Goal: Information Seeking & Learning: Learn about a topic

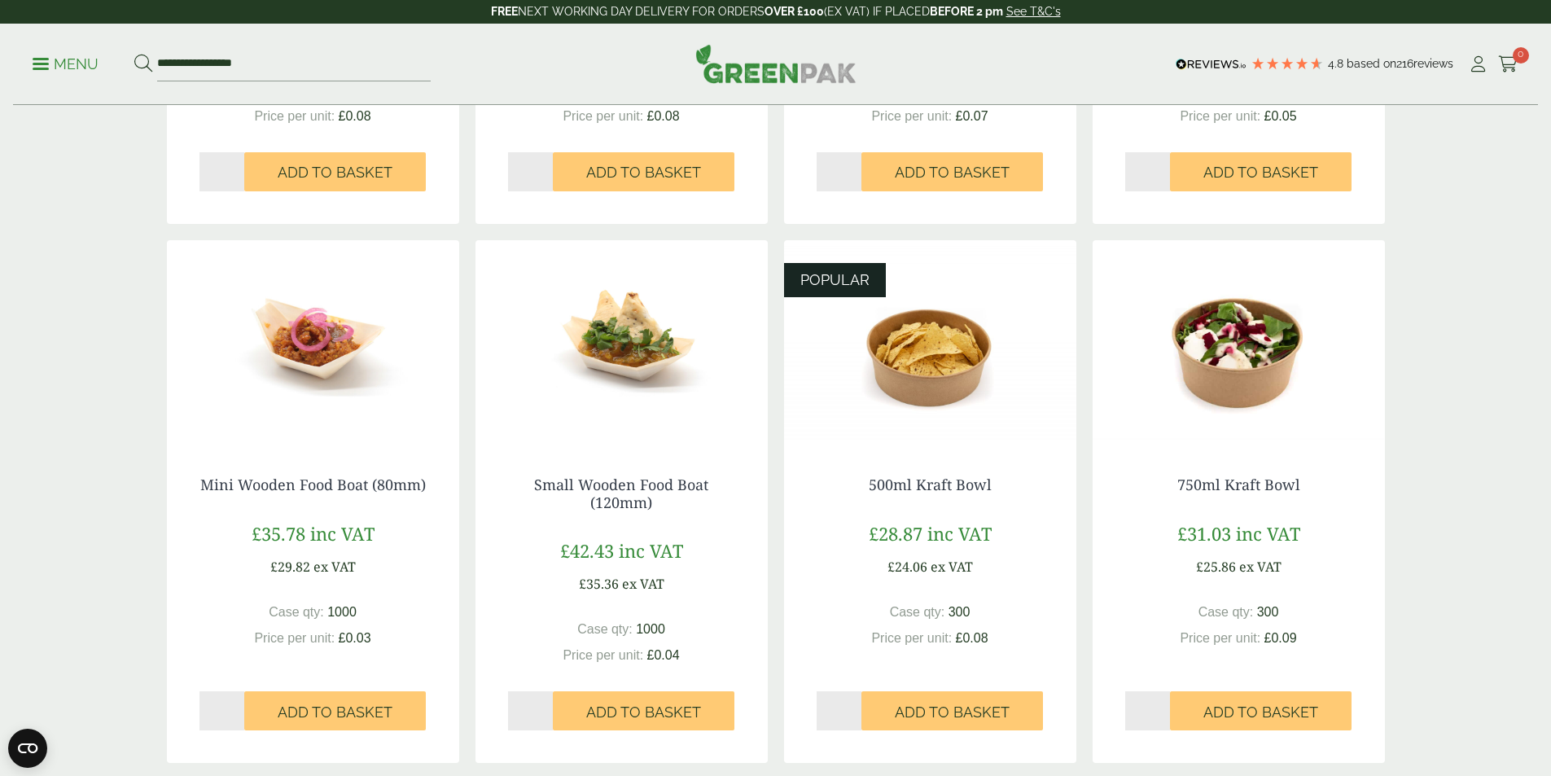
scroll to position [793, 0]
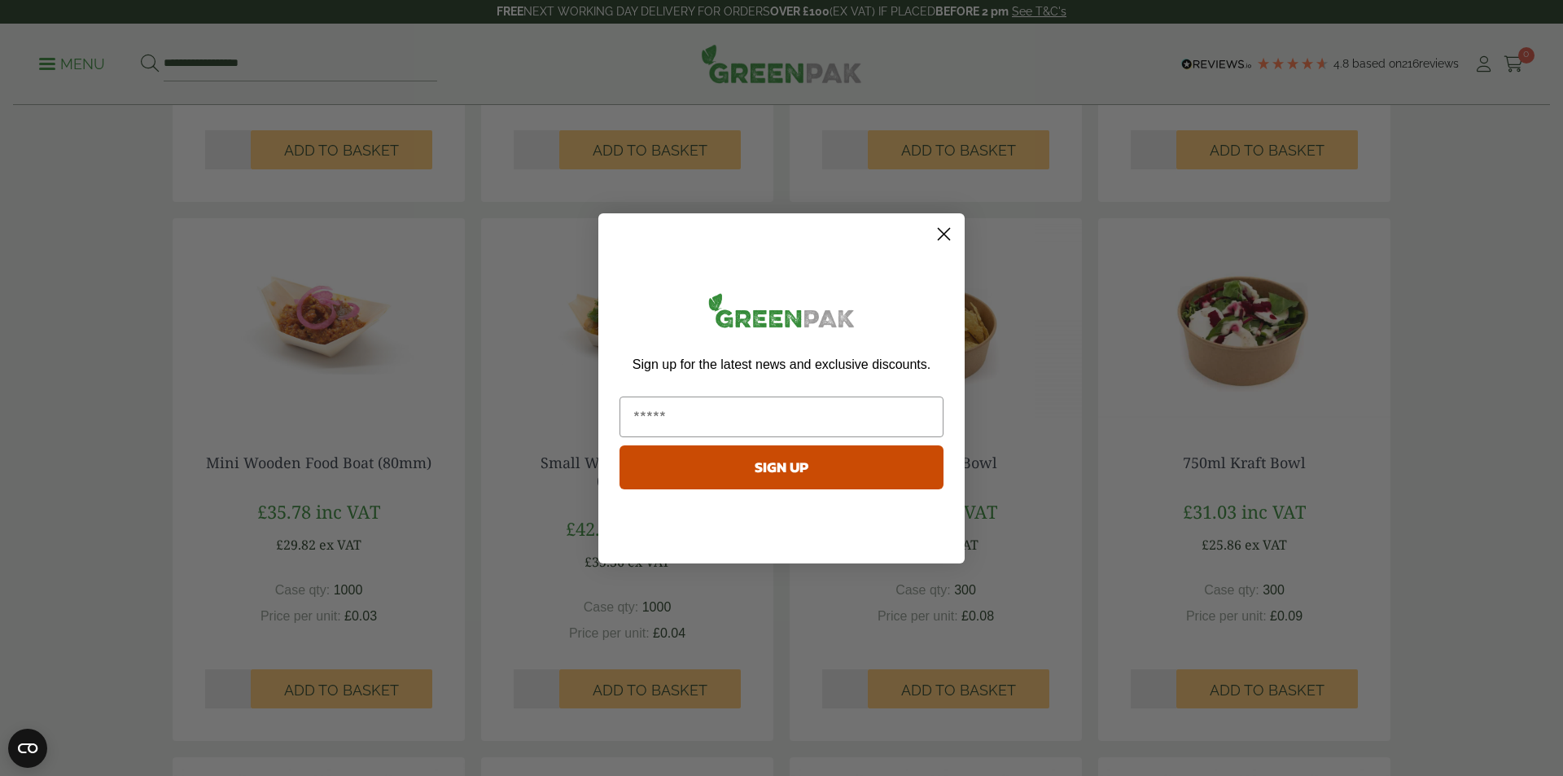
drag, startPoint x: 1558, startPoint y: 97, endPoint x: 1552, endPoint y: 316, distance: 219.1
click at [1550, 316] on html "Consent Details [#IABV2SETTINGS#] About This website uses cookies We use cookie…" at bounding box center [781, 622] width 1563 height 2830
click at [947, 233] on circle "Close dialog" at bounding box center [944, 233] width 27 height 27
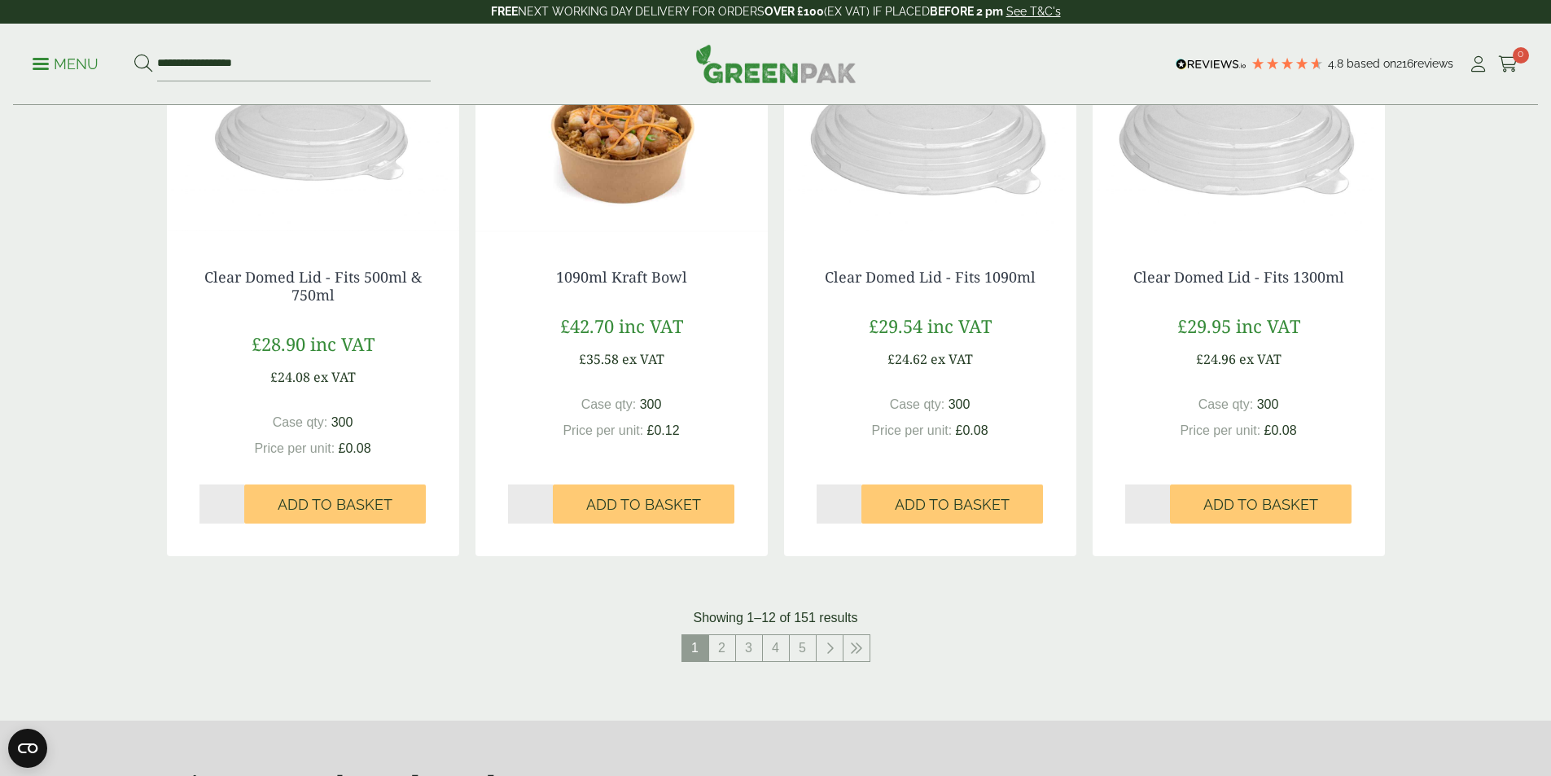
scroll to position [1524, 0]
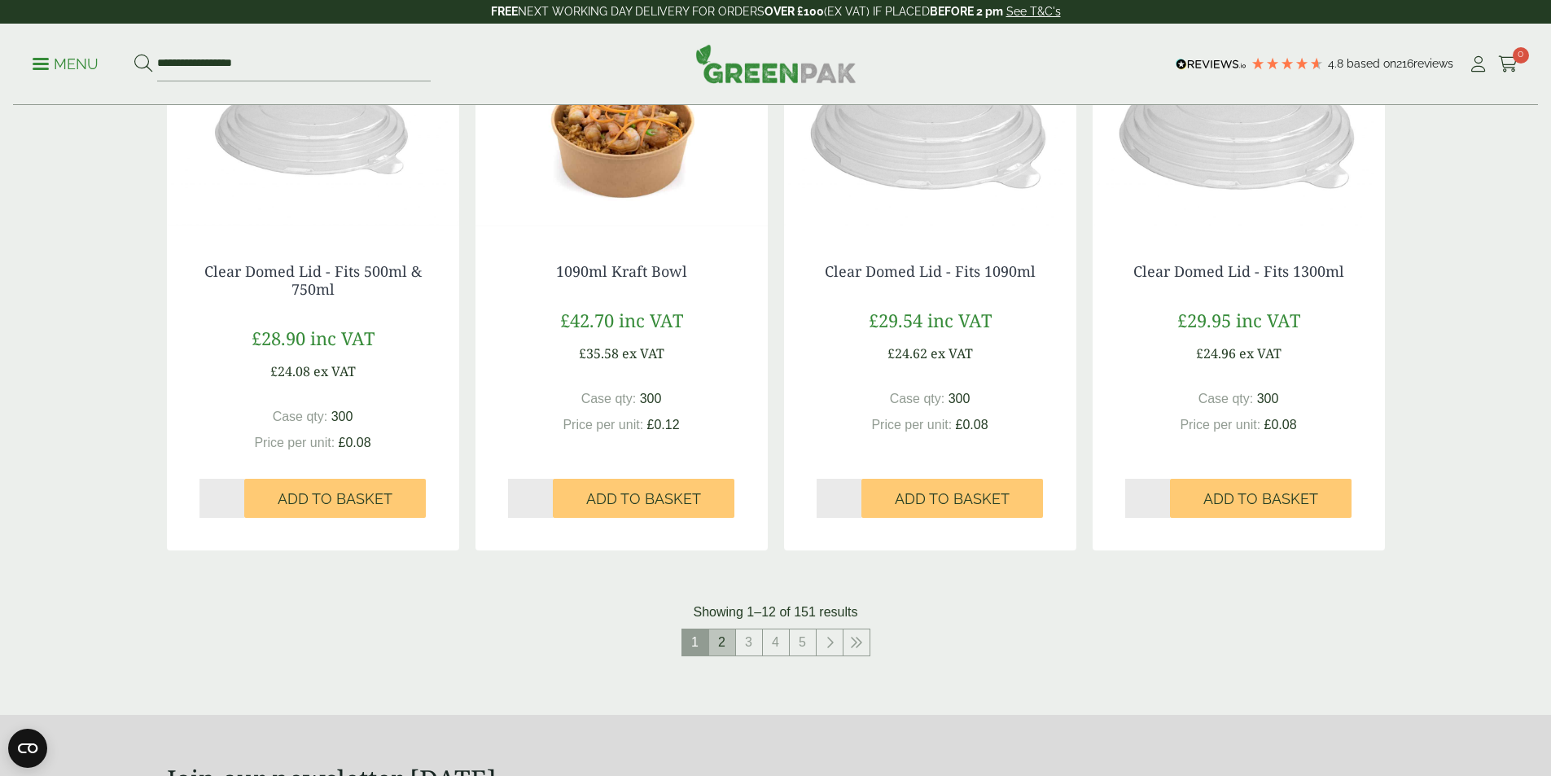
click at [721, 645] on link "2" at bounding box center [722, 642] width 26 height 26
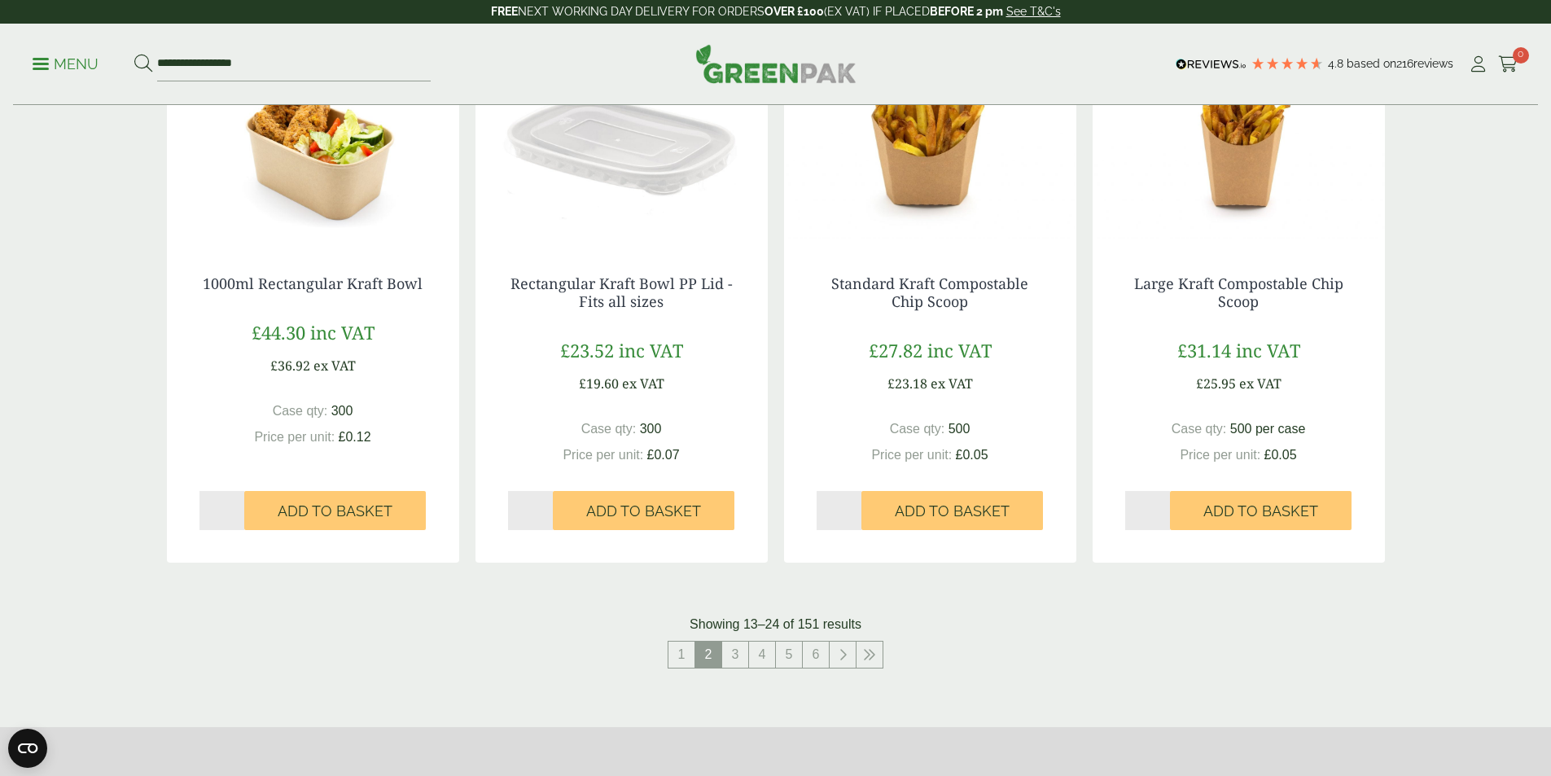
scroll to position [1549, 0]
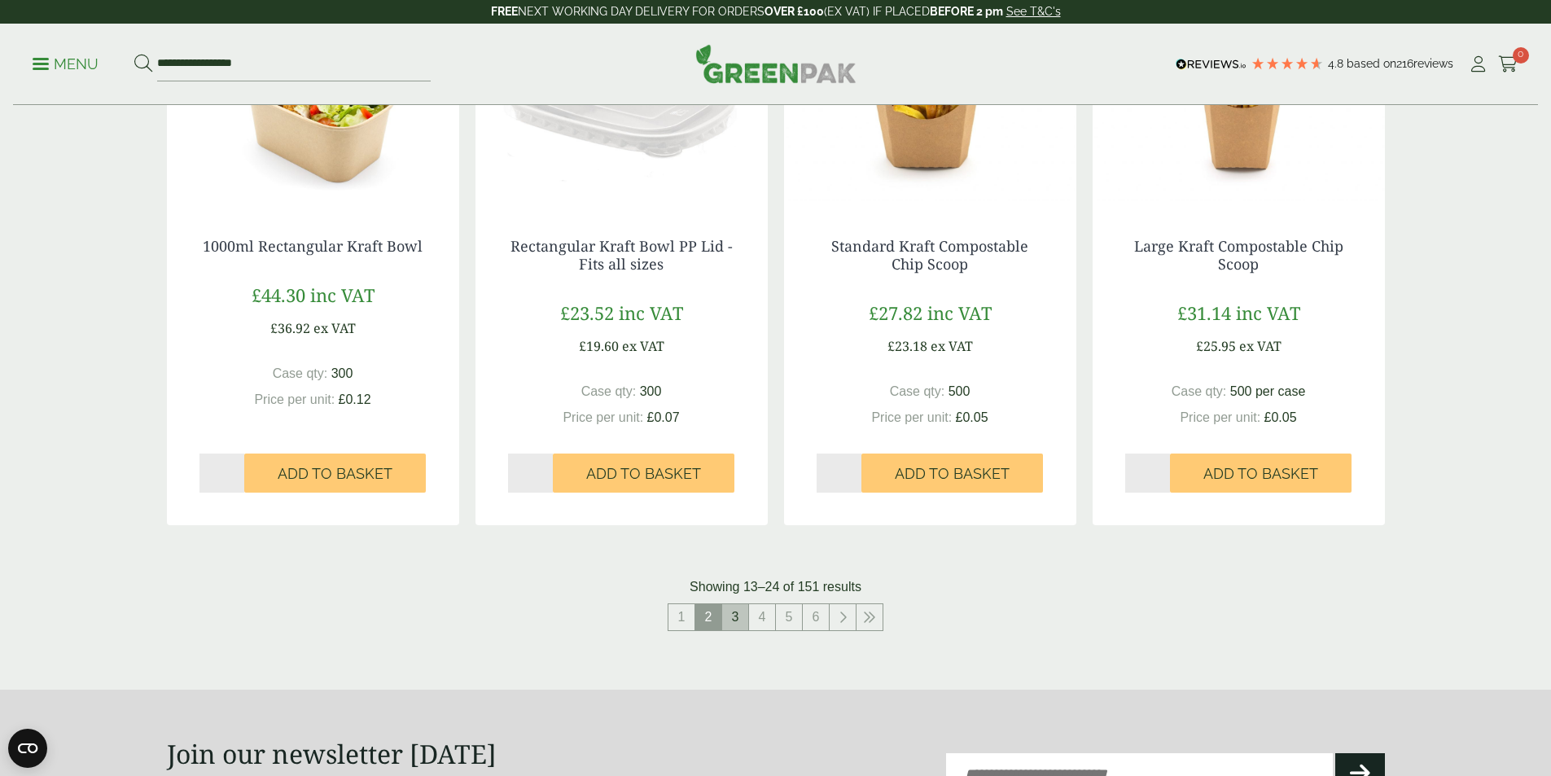
click at [734, 621] on link "3" at bounding box center [735, 617] width 26 height 26
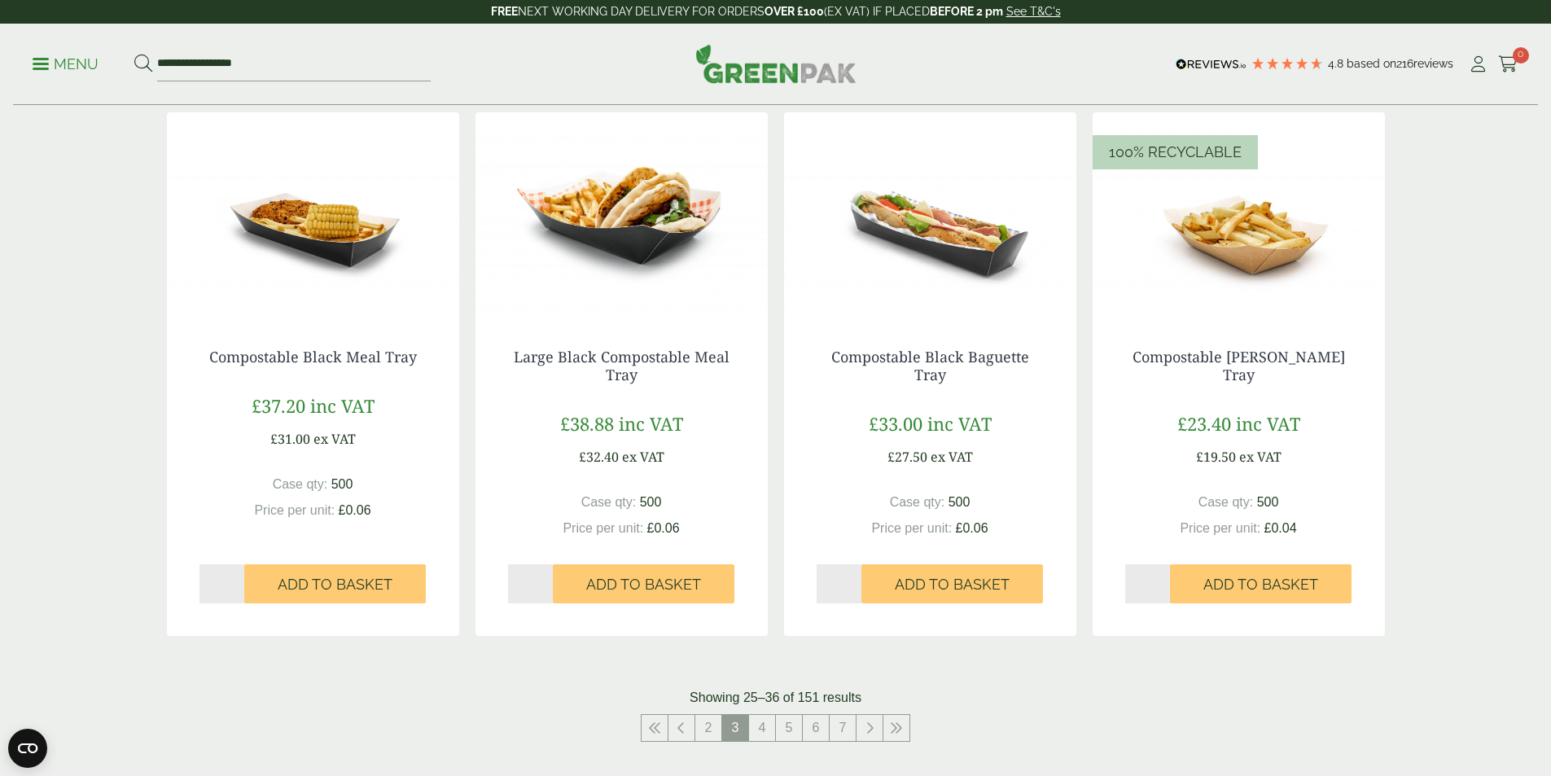
scroll to position [1527, 0]
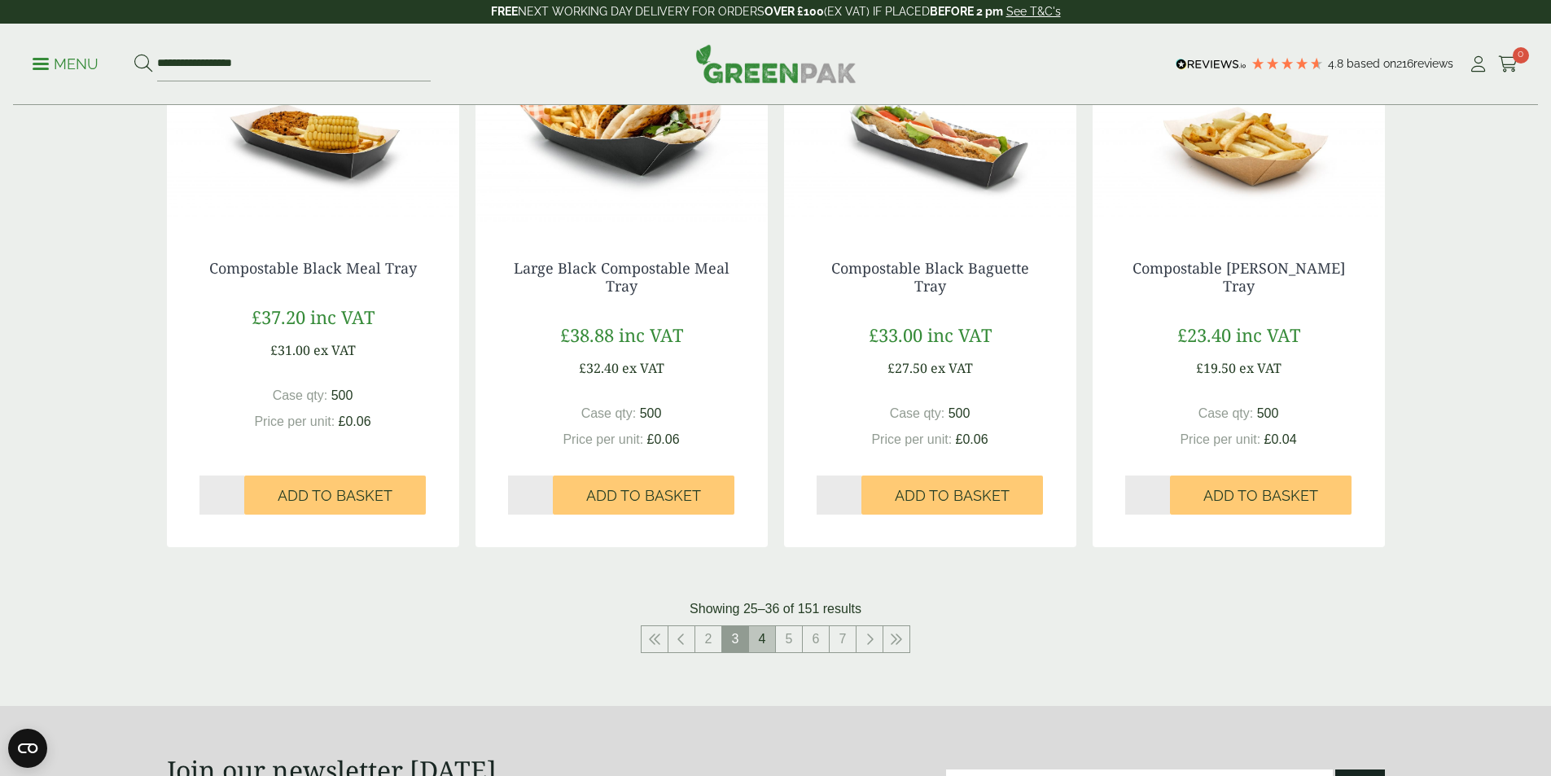
click at [760, 639] on link "4" at bounding box center [762, 639] width 26 height 26
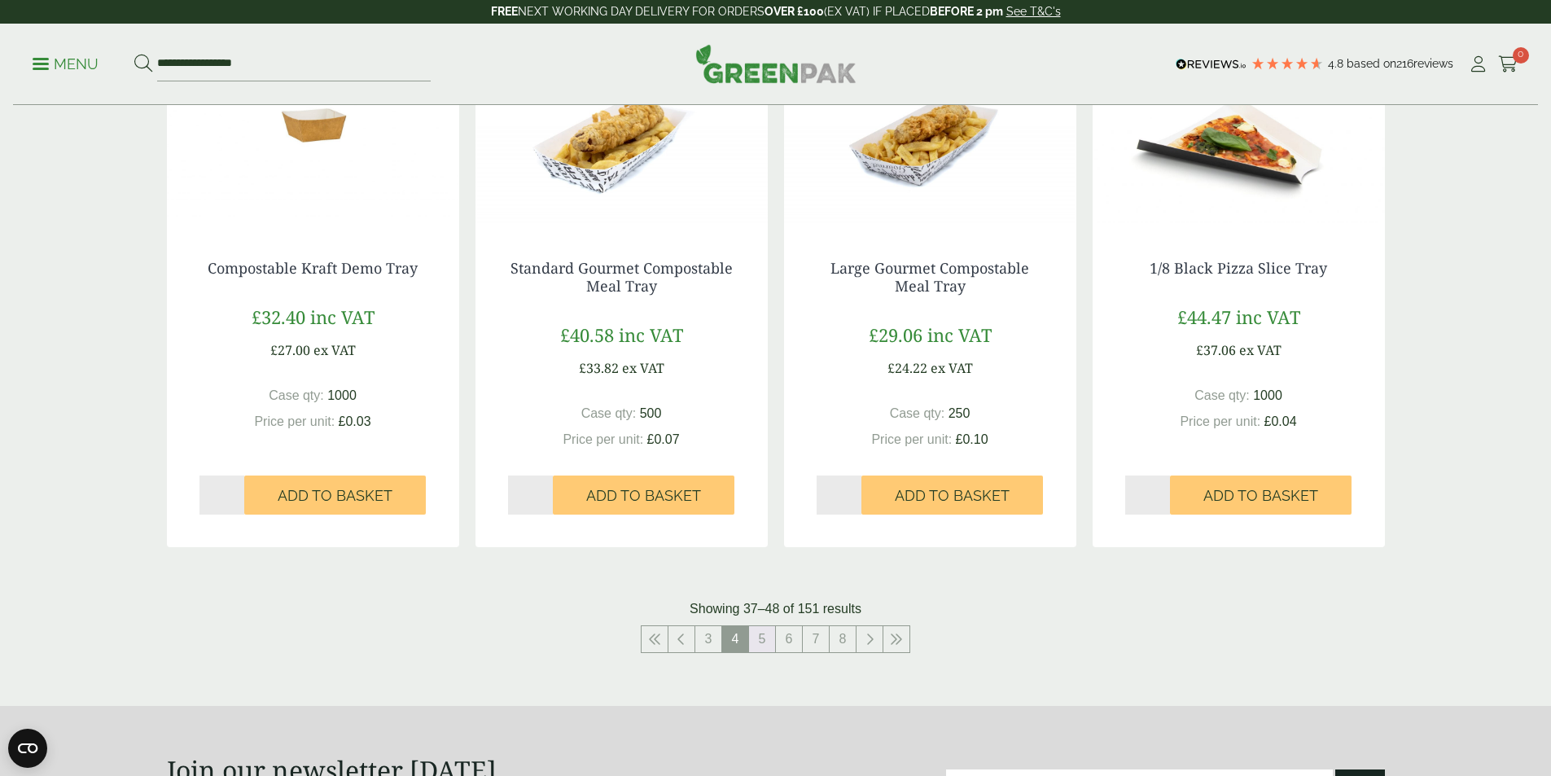
click at [760, 639] on link "5" at bounding box center [762, 639] width 26 height 26
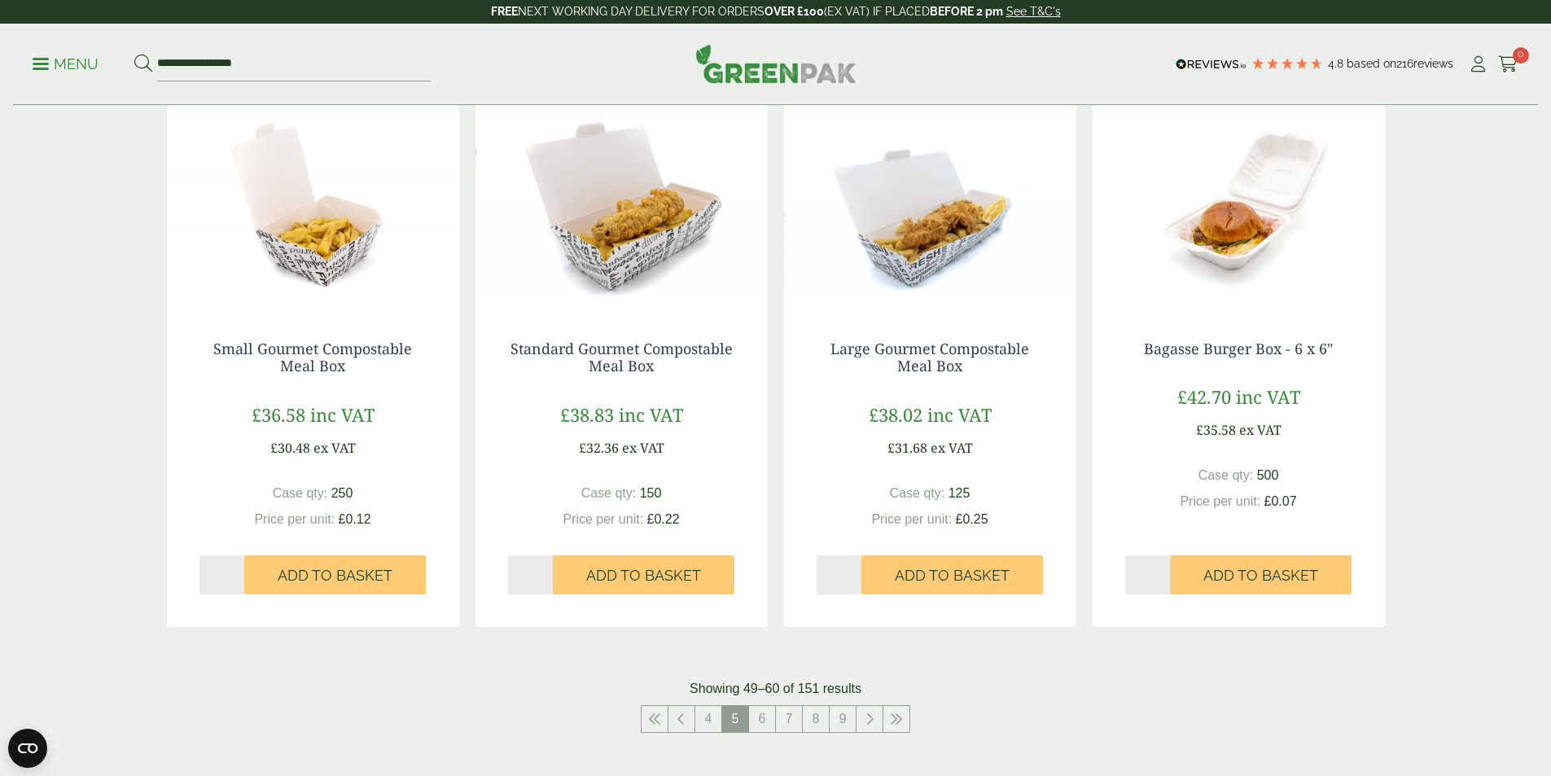
scroll to position [1462, 0]
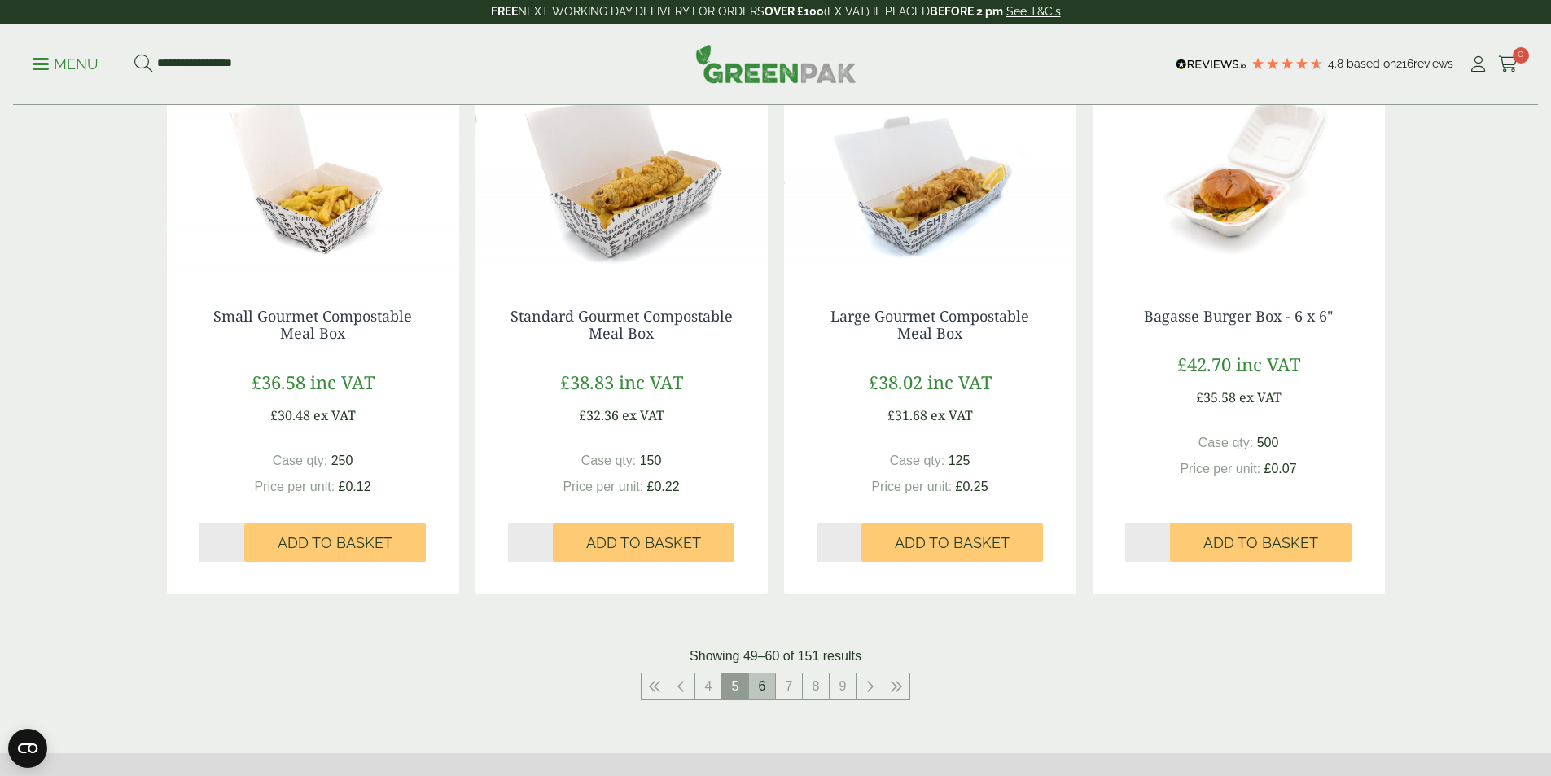
click at [762, 688] on link "6" at bounding box center [762, 686] width 26 height 26
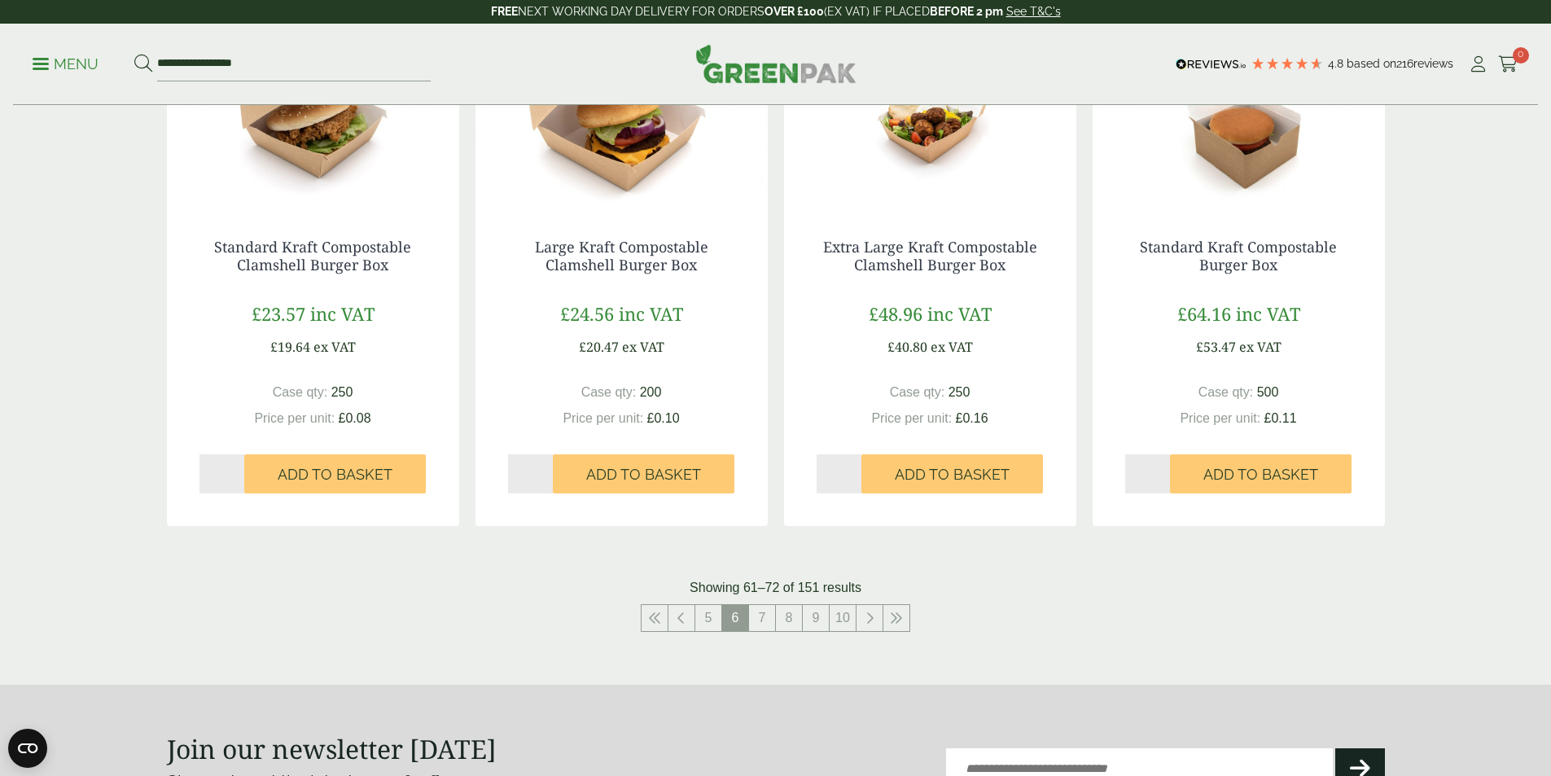
scroll to position [1572, 0]
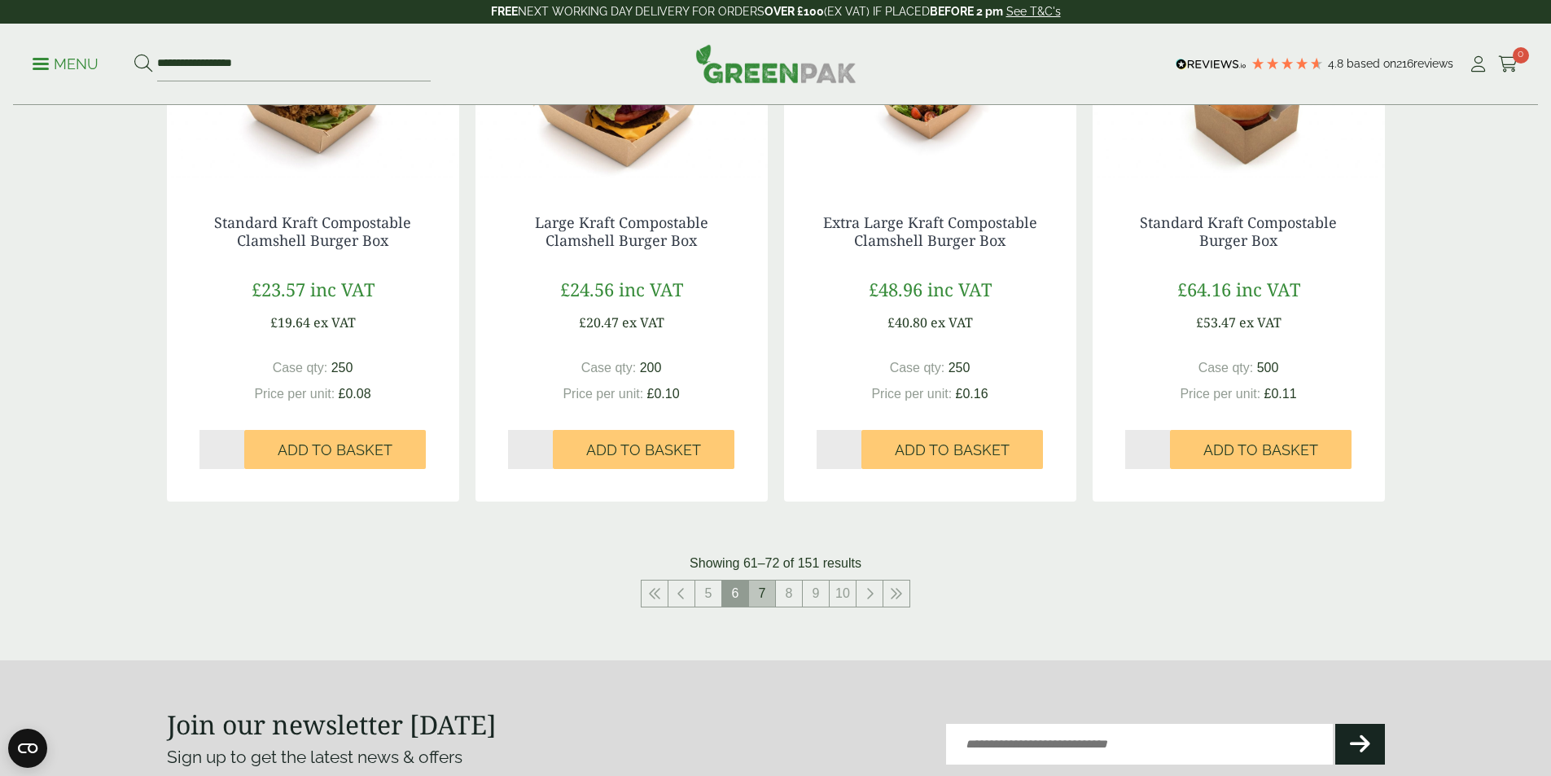
click at [761, 594] on link "7" at bounding box center [762, 594] width 26 height 26
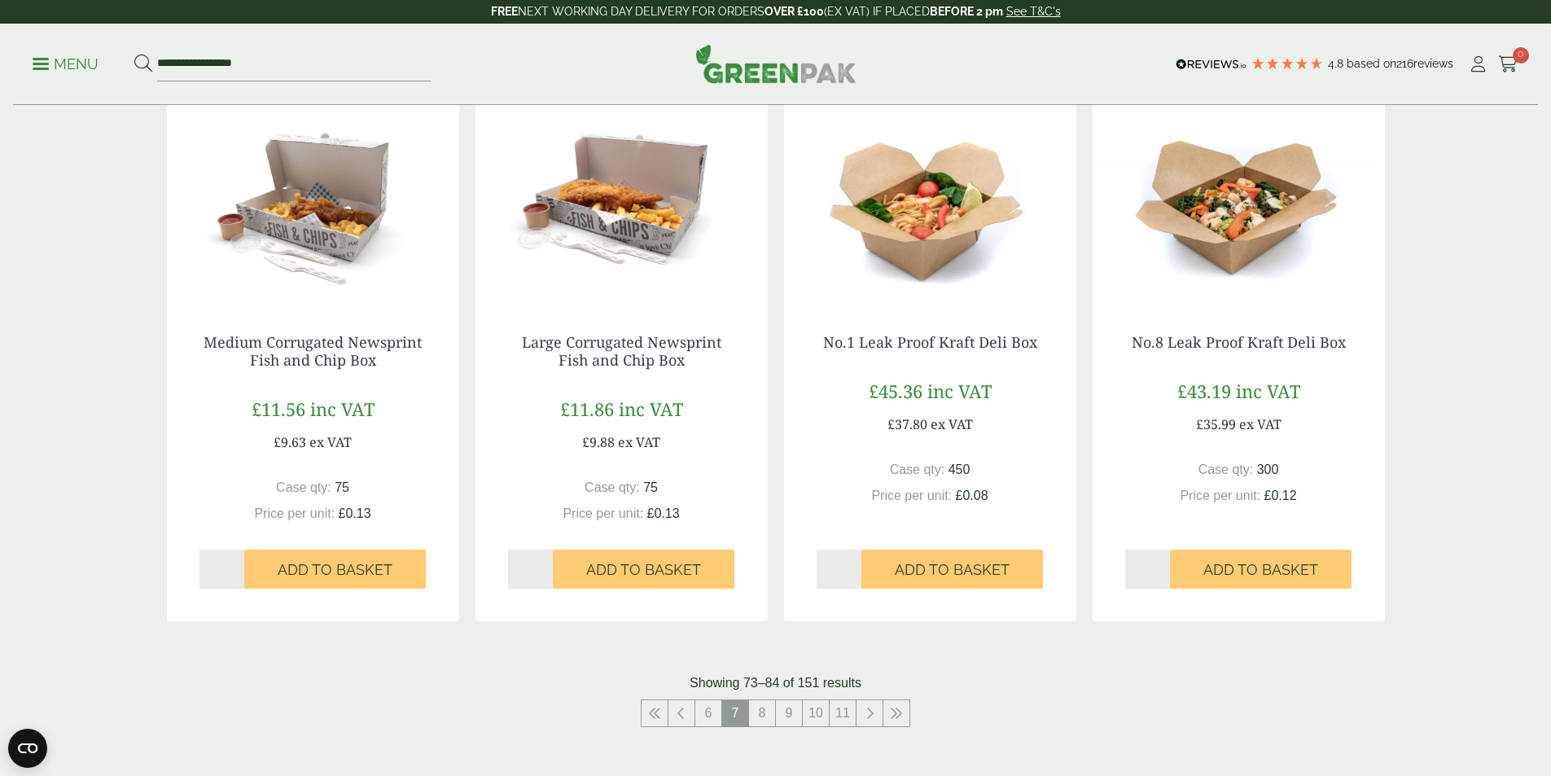
scroll to position [1533, 0]
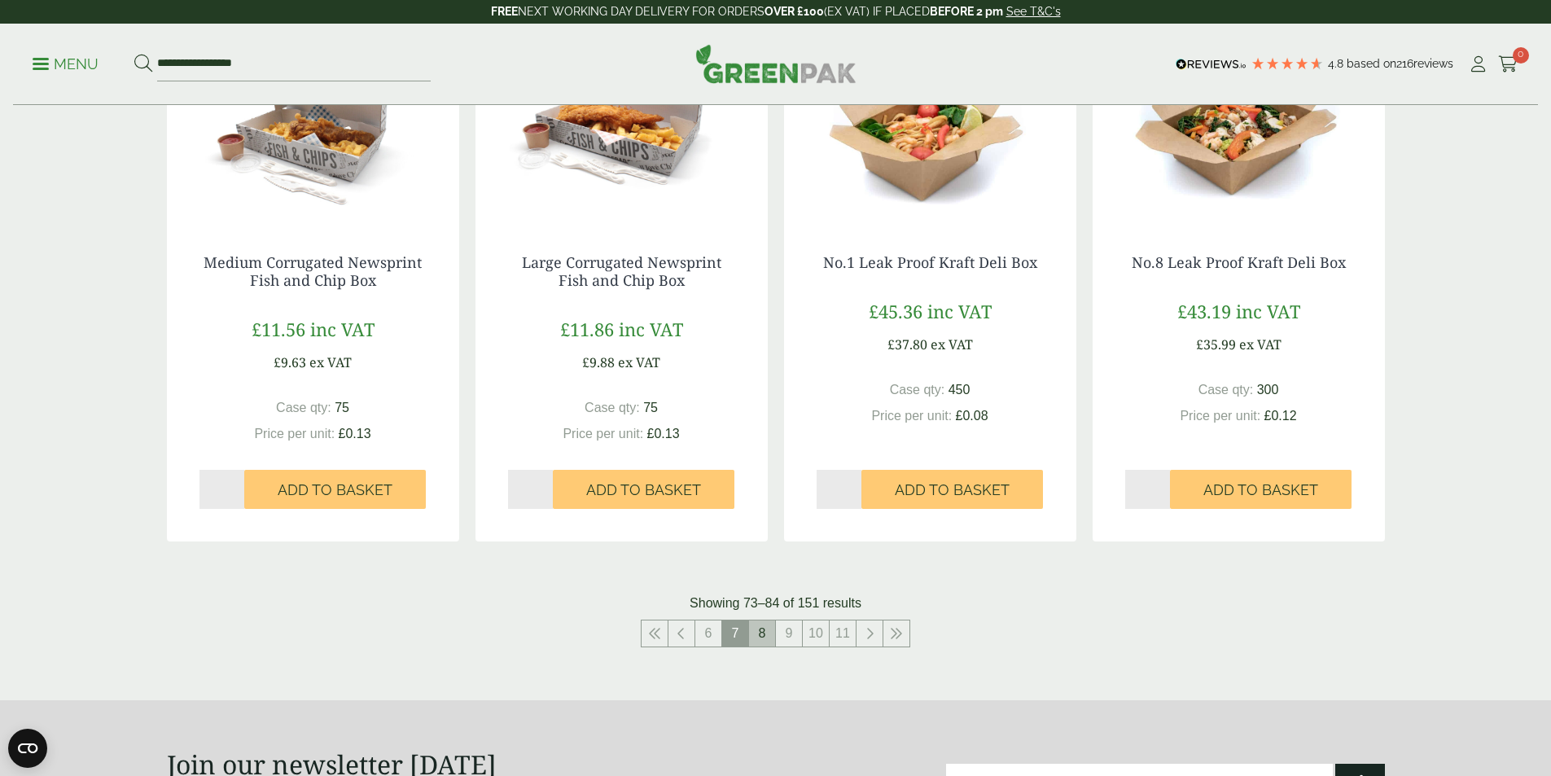
click at [765, 631] on link "8" at bounding box center [762, 633] width 26 height 26
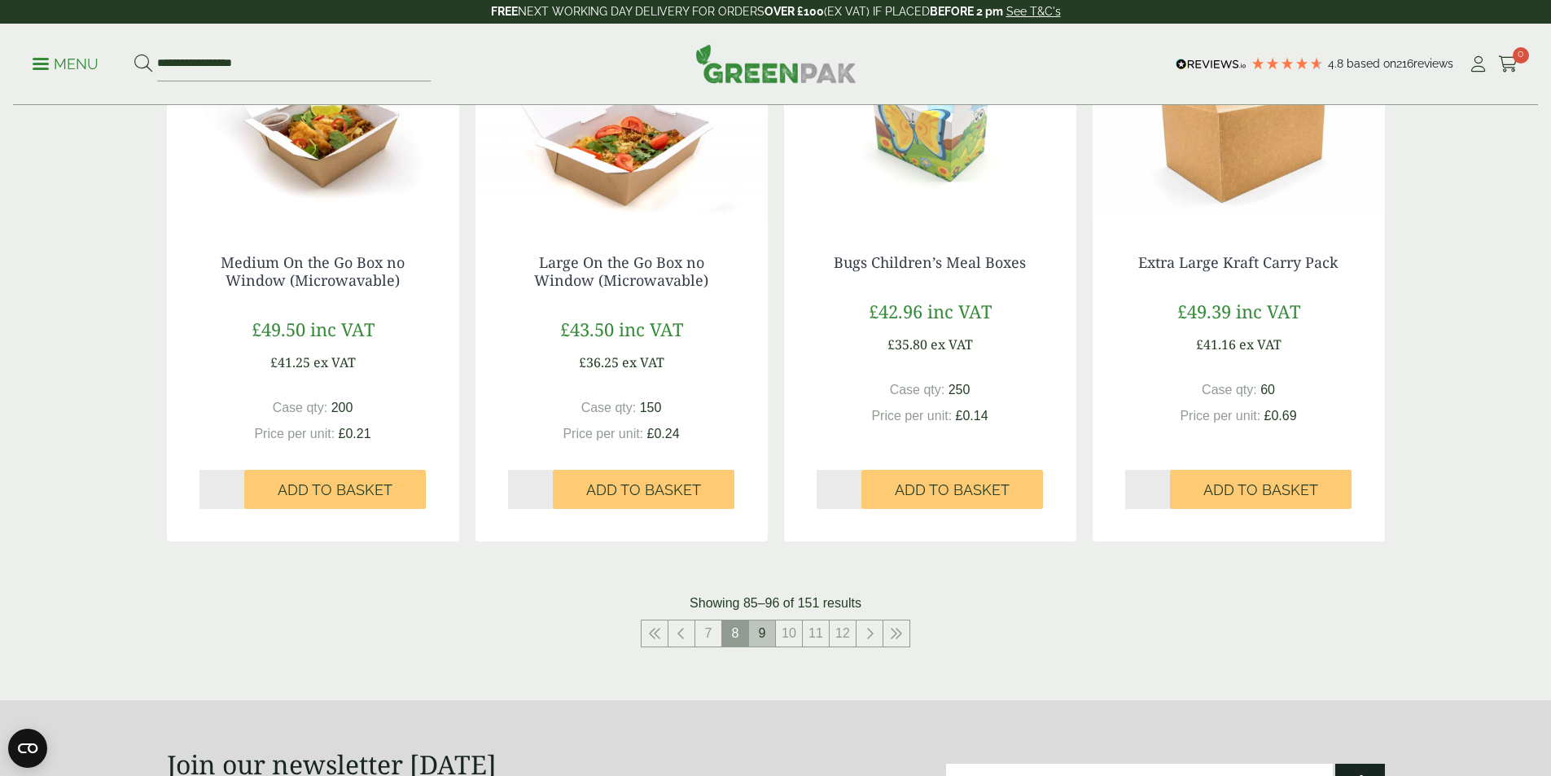
click at [765, 627] on link "9" at bounding box center [762, 633] width 26 height 26
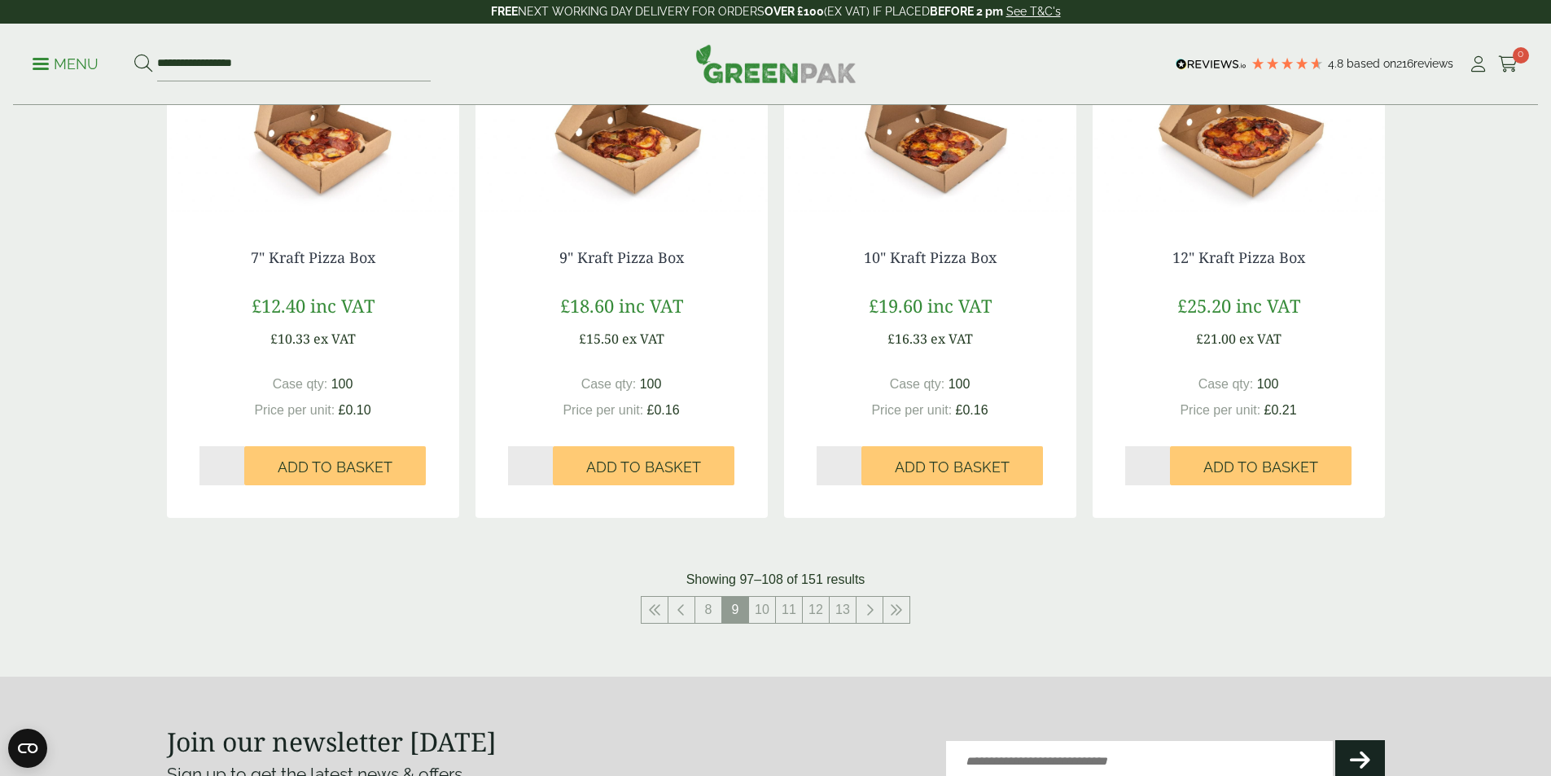
scroll to position [1524, 0]
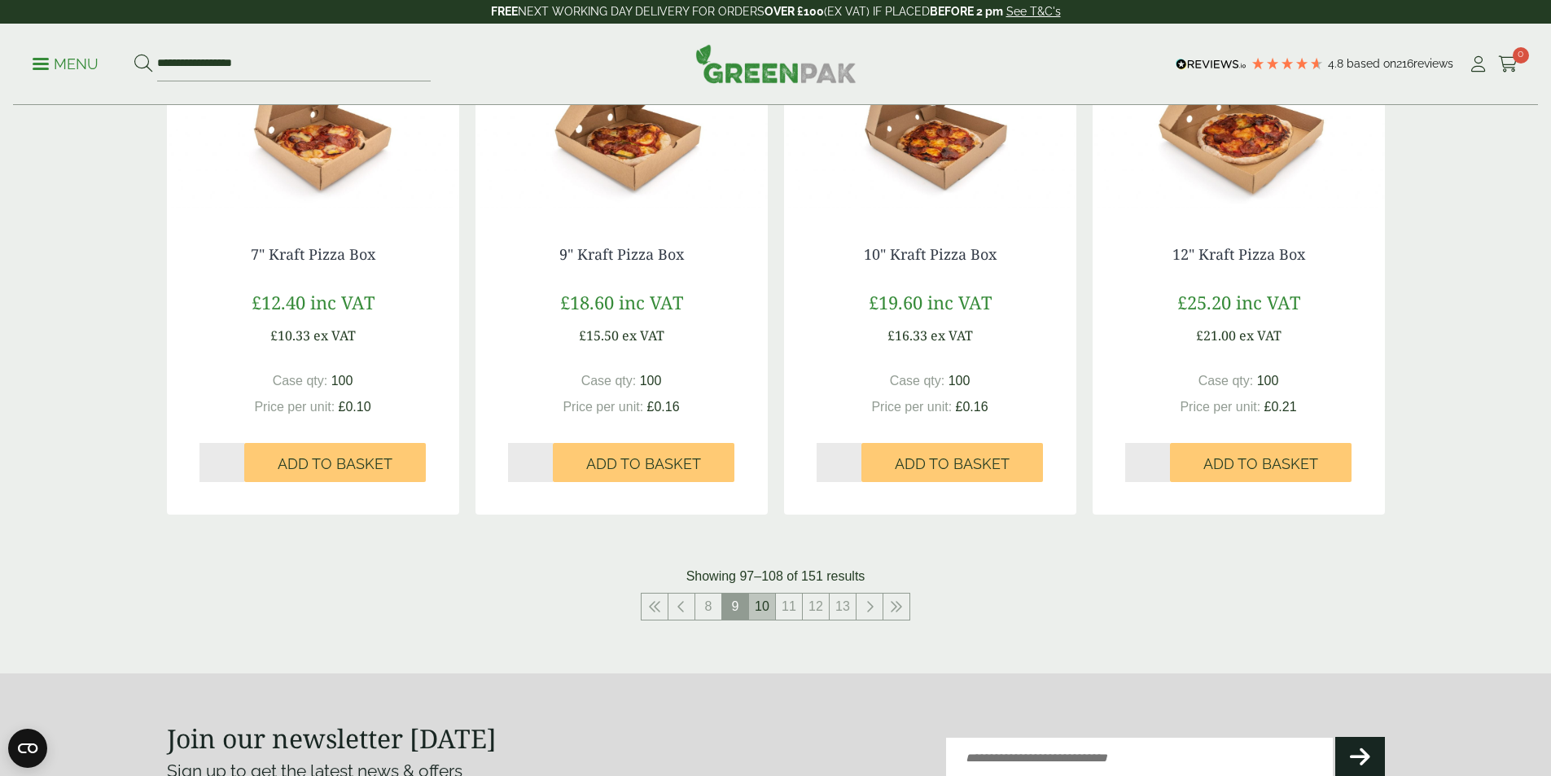
click at [759, 603] on link "10" at bounding box center [762, 607] width 26 height 26
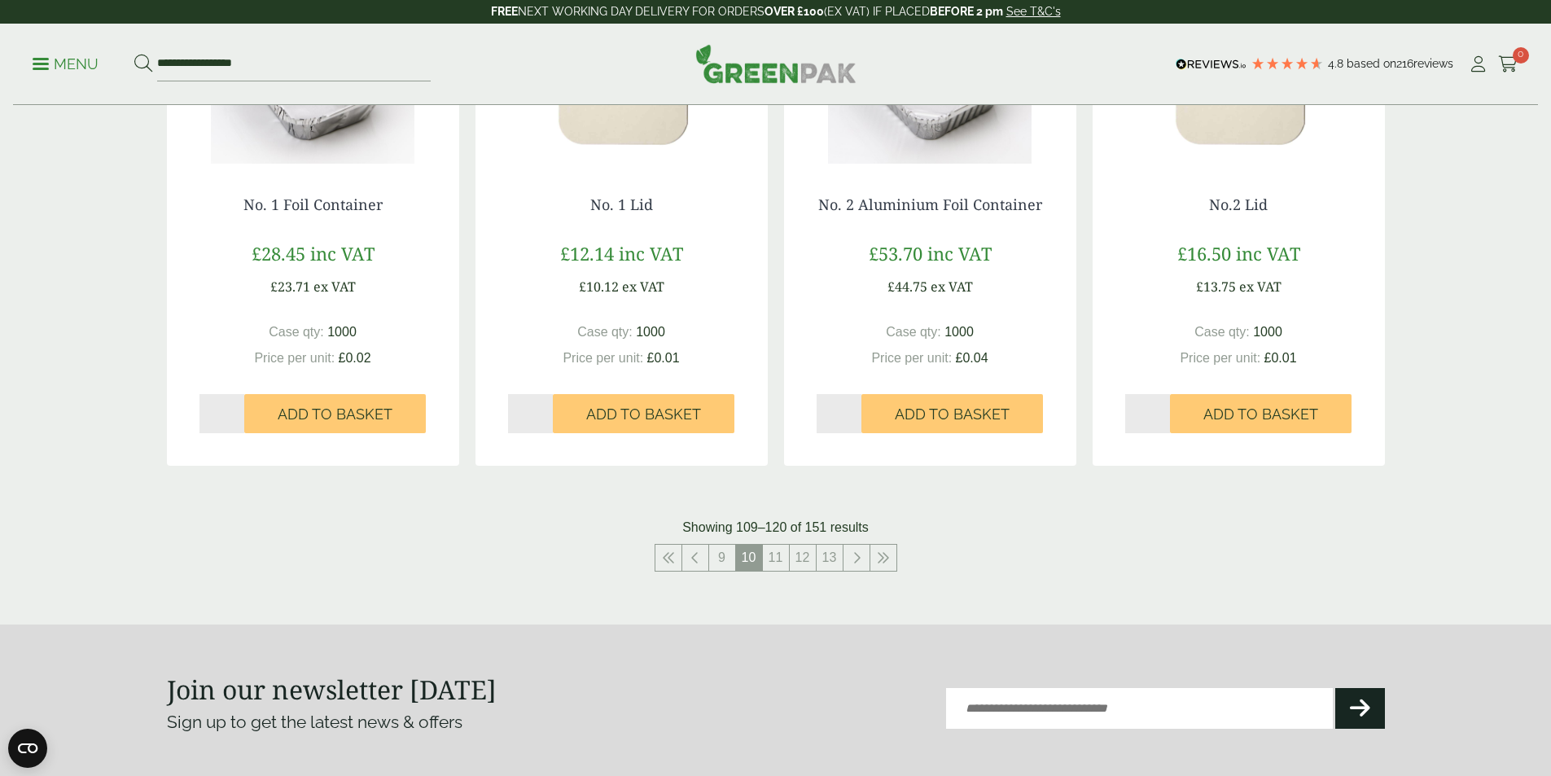
scroll to position [1600, 0]
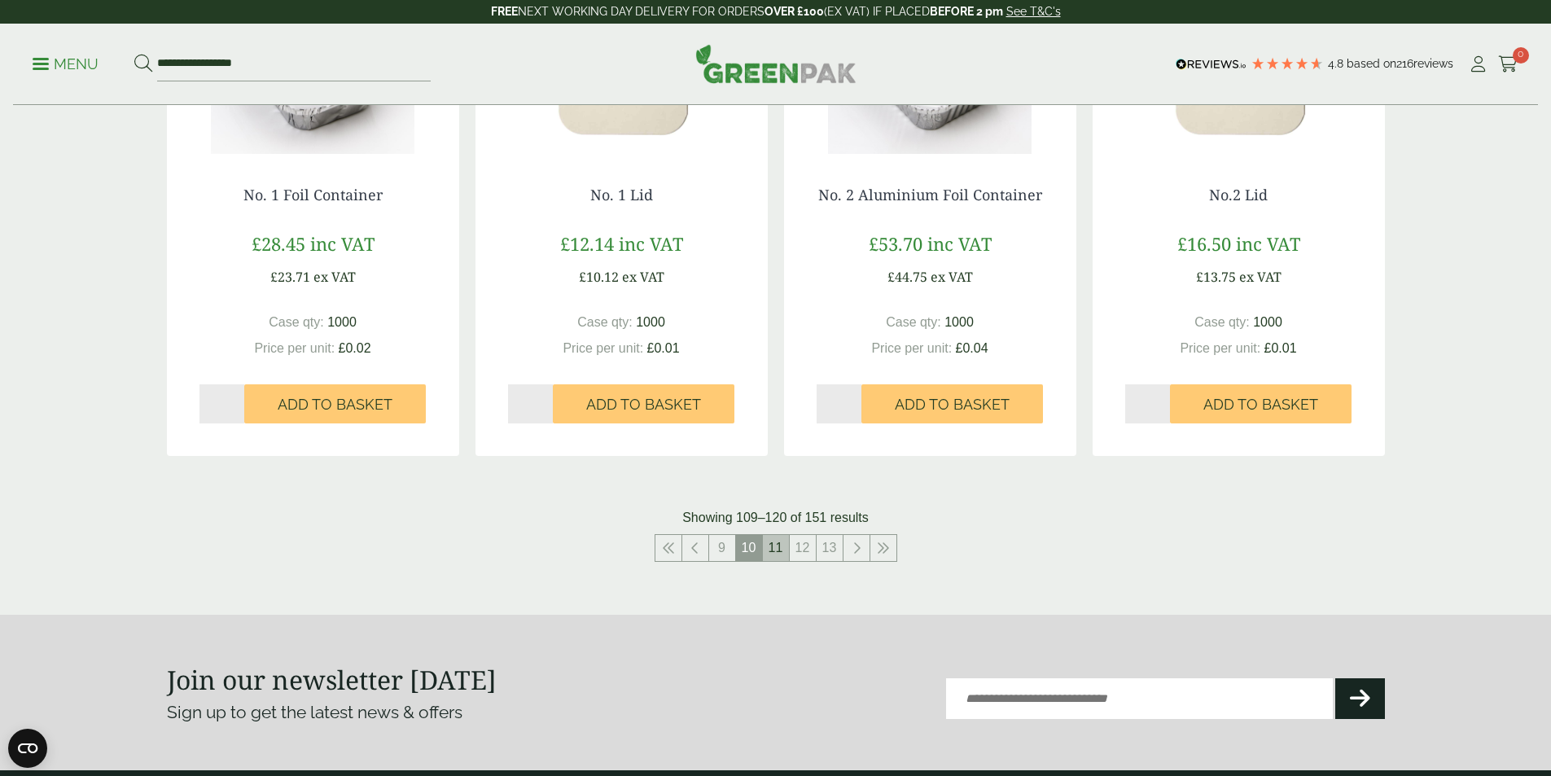
click at [774, 547] on link "11" at bounding box center [776, 548] width 26 height 26
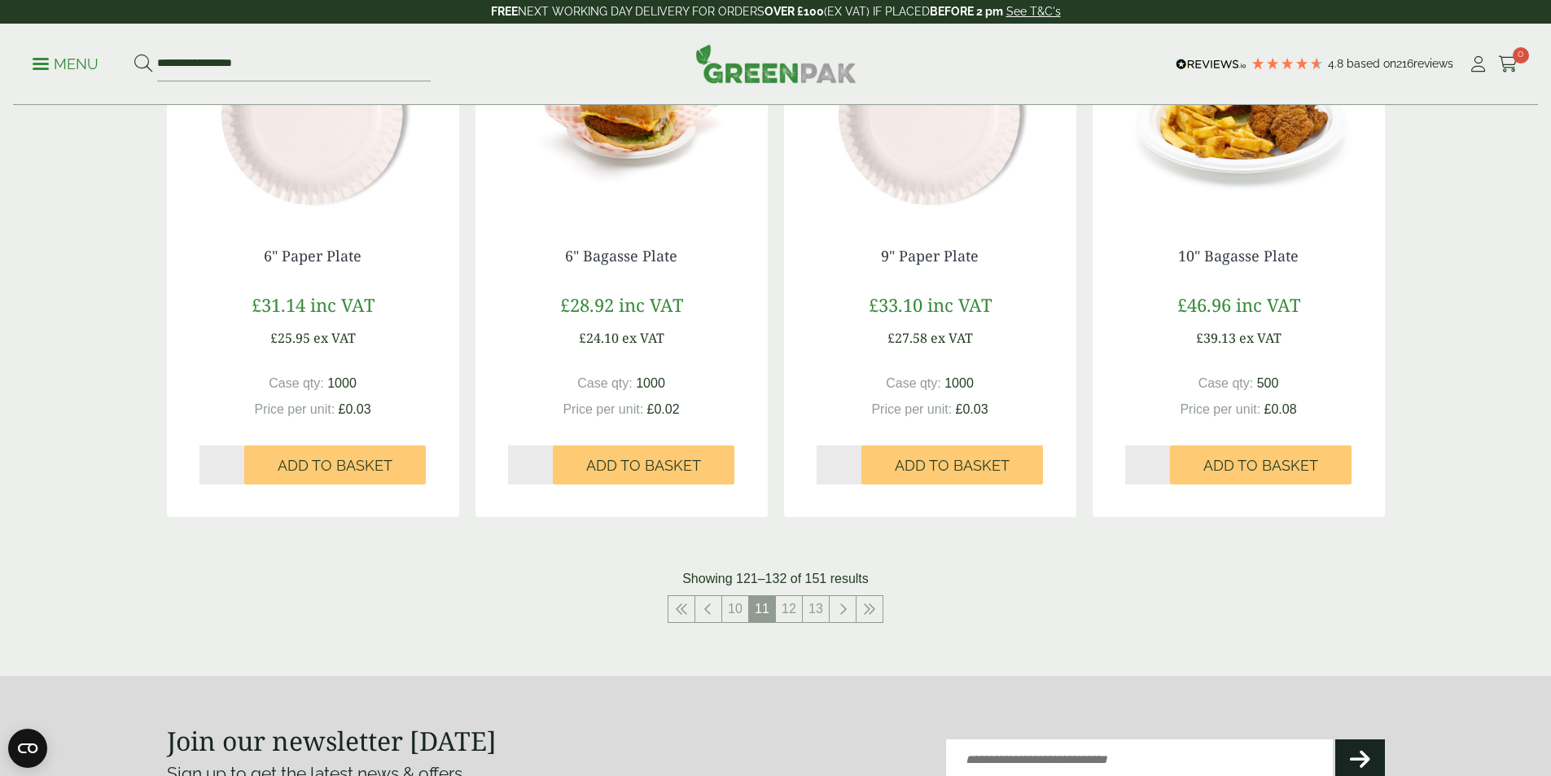
scroll to position [1609, 0]
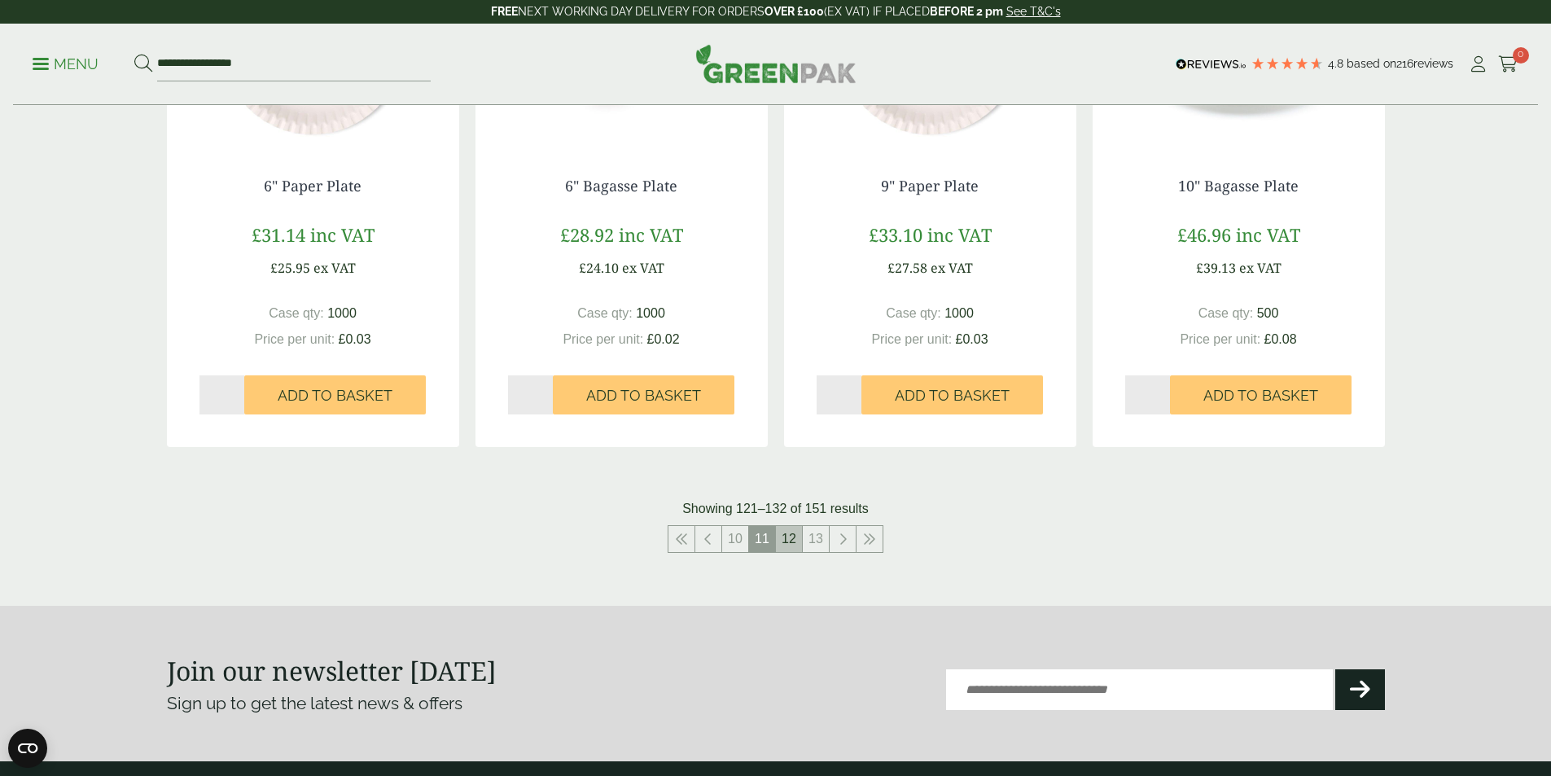
click at [788, 539] on link "12" at bounding box center [789, 539] width 26 height 26
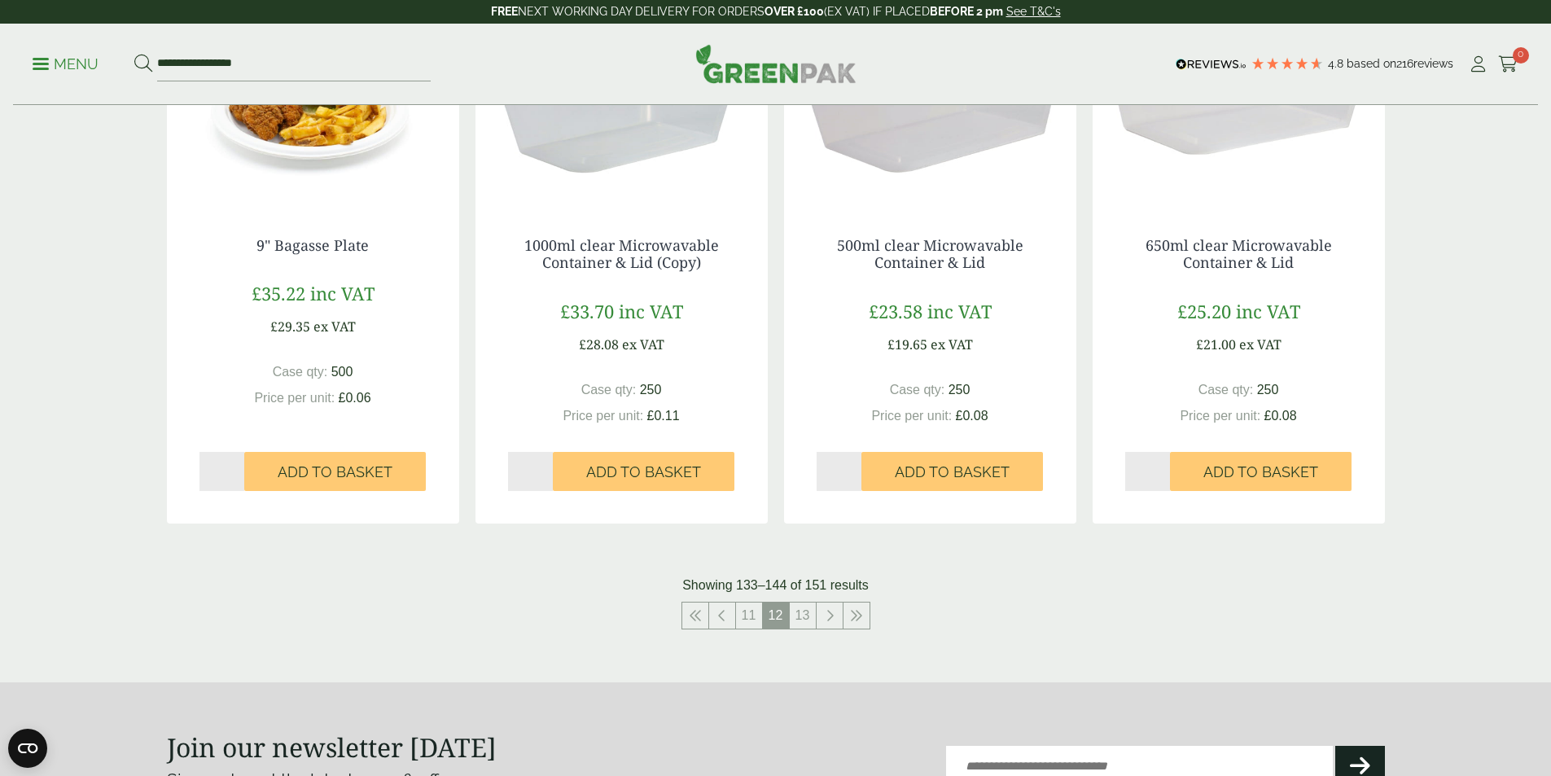
scroll to position [1524, 0]
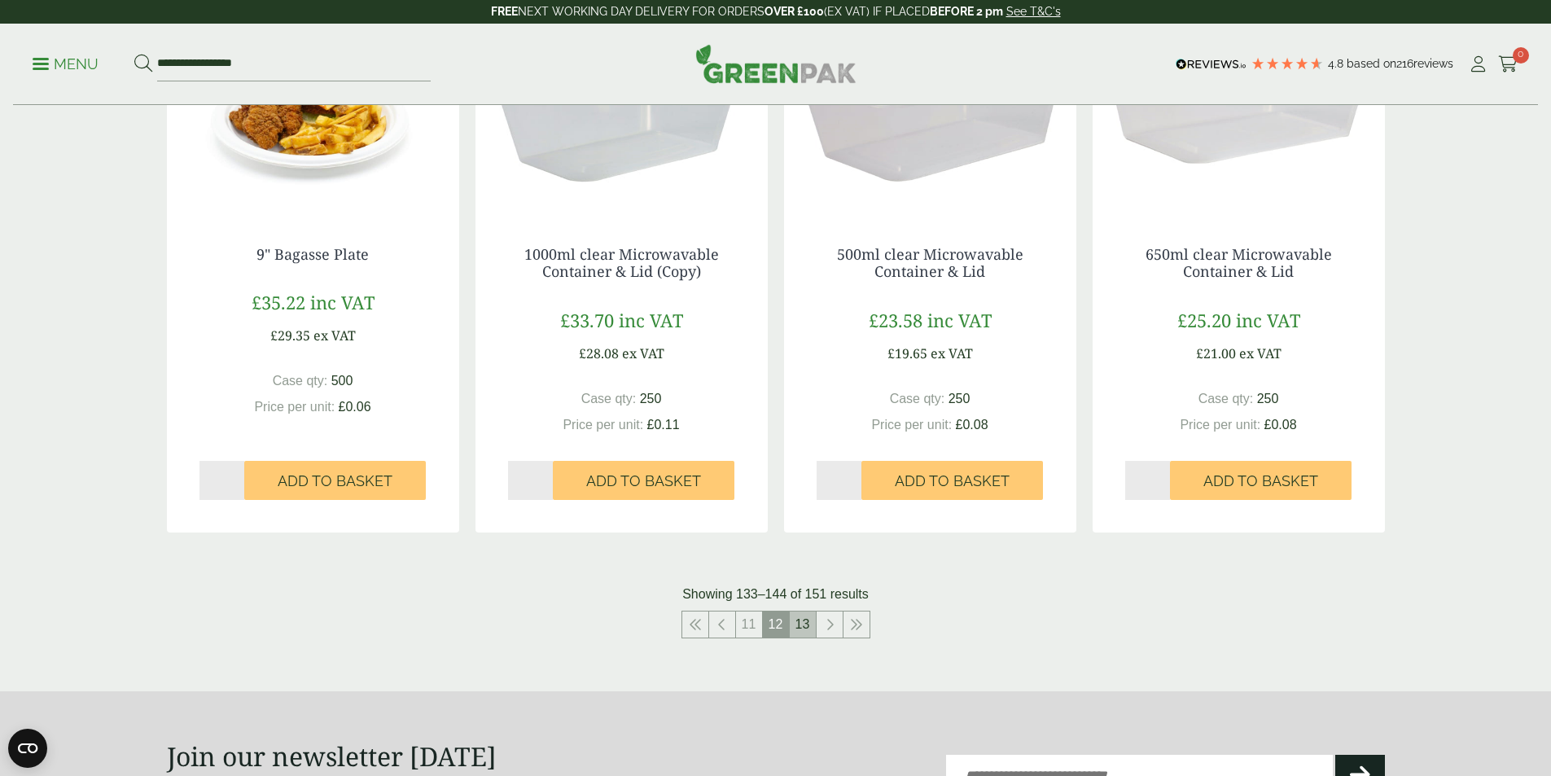
click at [801, 626] on link "13" at bounding box center [803, 625] width 26 height 26
